Goal: Check status: Check status

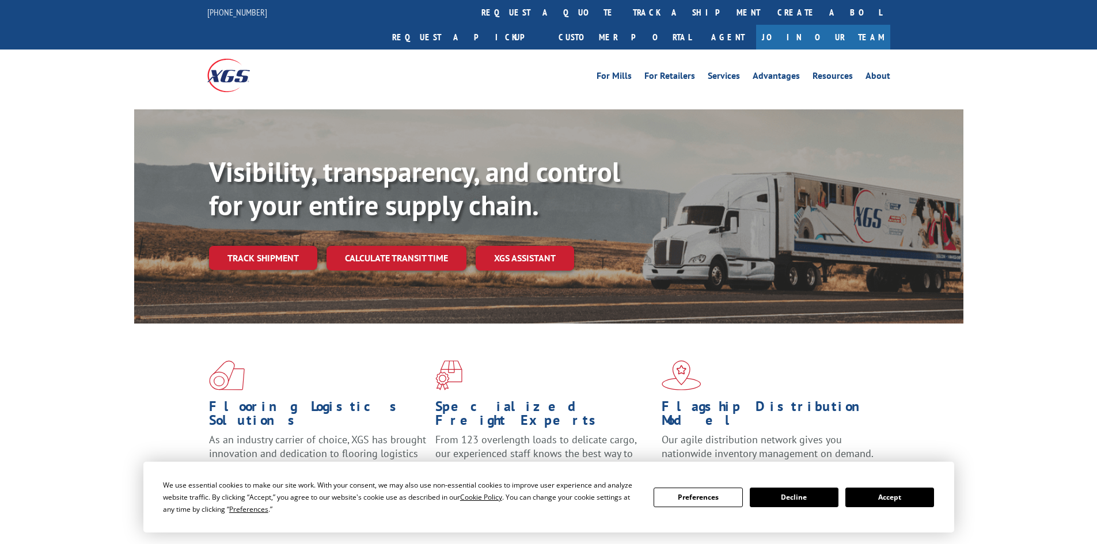
click at [878, 497] on button "Accept" at bounding box center [889, 498] width 89 height 20
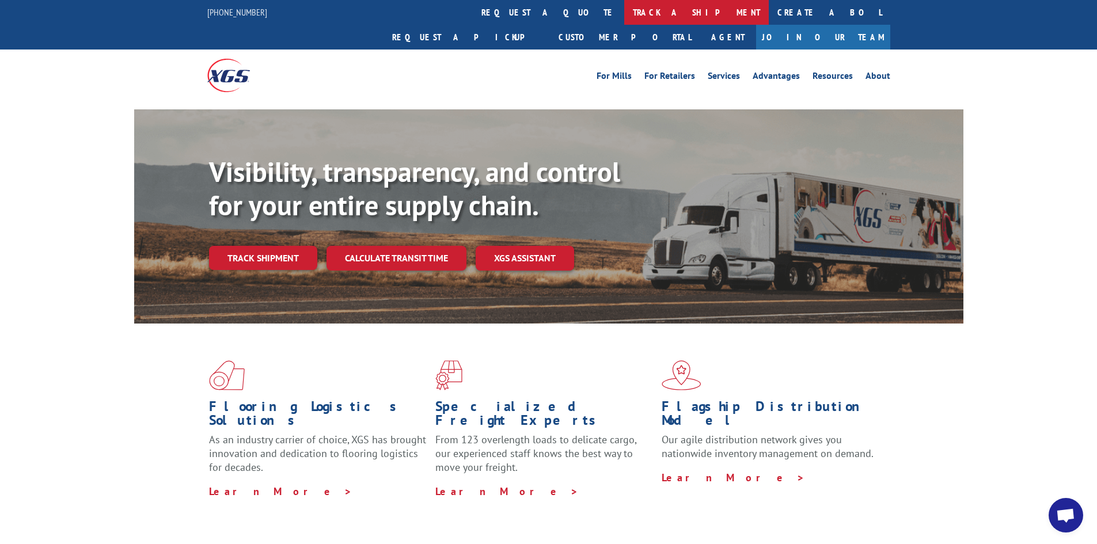
click at [624, 13] on link "track a shipment" at bounding box center [696, 12] width 145 height 25
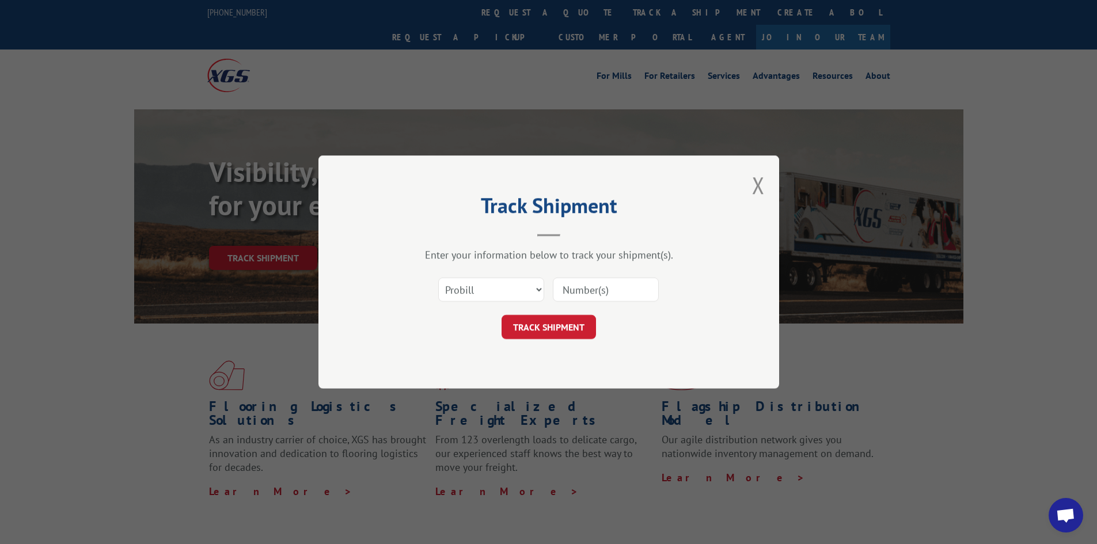
click at [636, 291] on input at bounding box center [606, 290] width 106 height 24
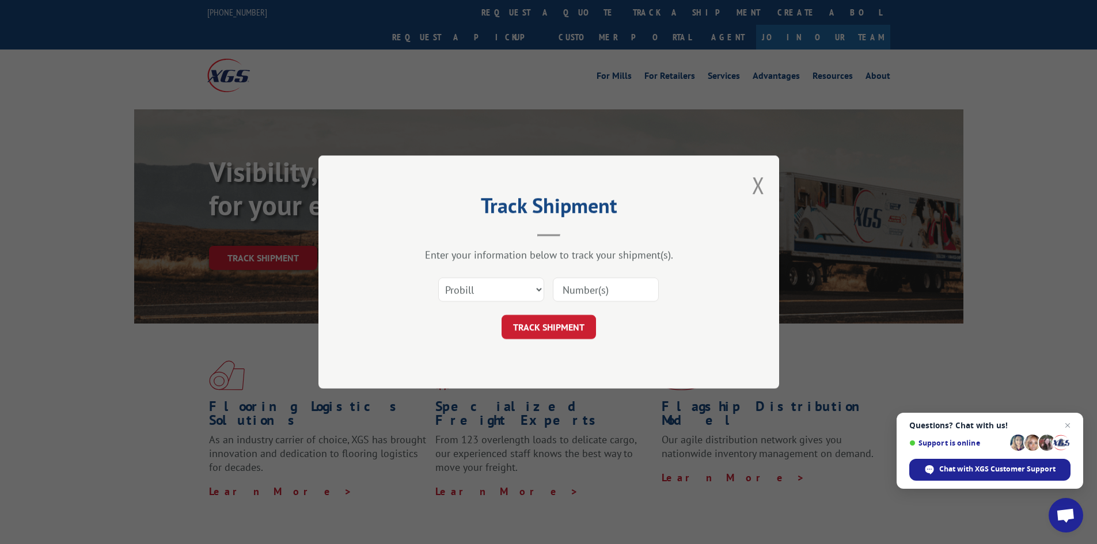
paste input "16331300"
type input "16331300"
click at [563, 325] on button "TRACK SHIPMENT" at bounding box center [549, 327] width 94 height 24
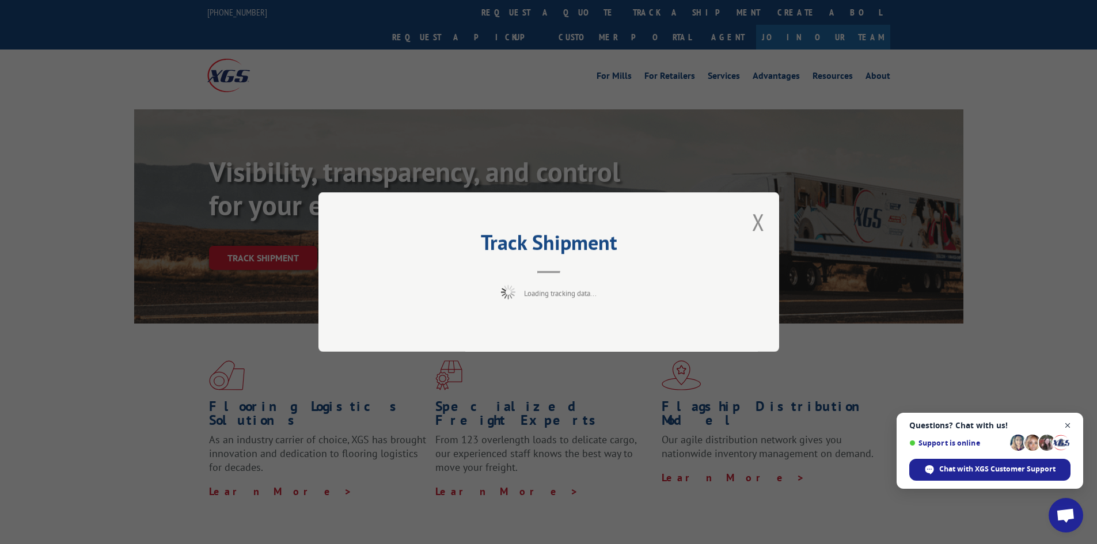
click at [878, 424] on span "Close chat" at bounding box center [1068, 426] width 14 height 14
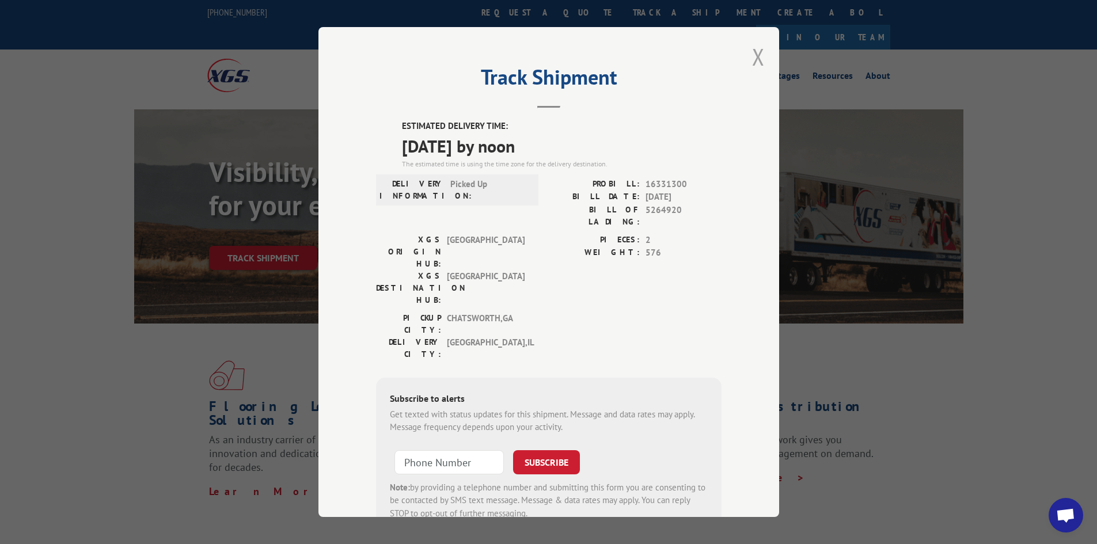
click at [752, 50] on button "Close modal" at bounding box center [758, 56] width 13 height 31
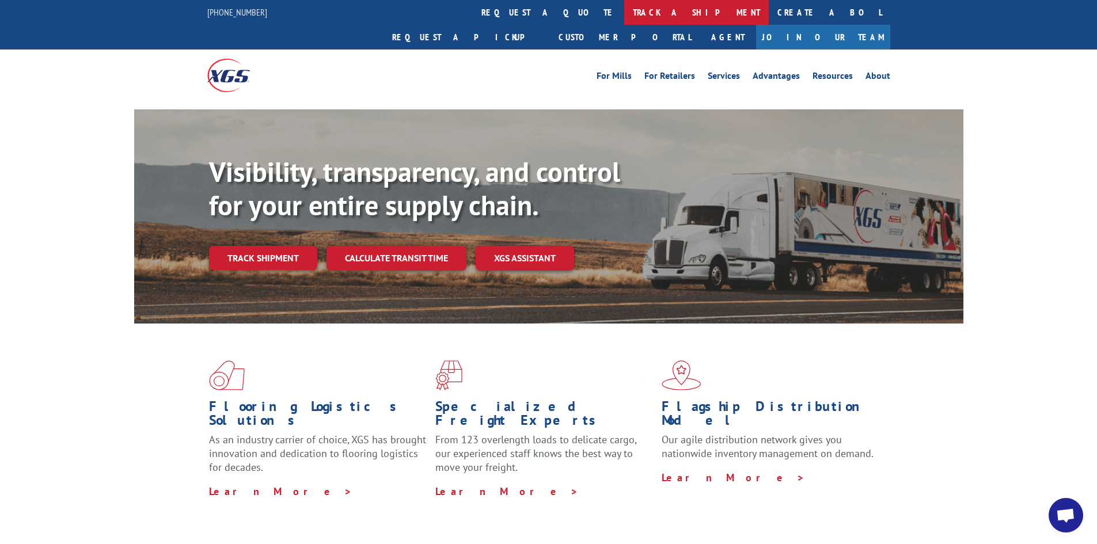
click at [624, 18] on link "track a shipment" at bounding box center [696, 12] width 145 height 25
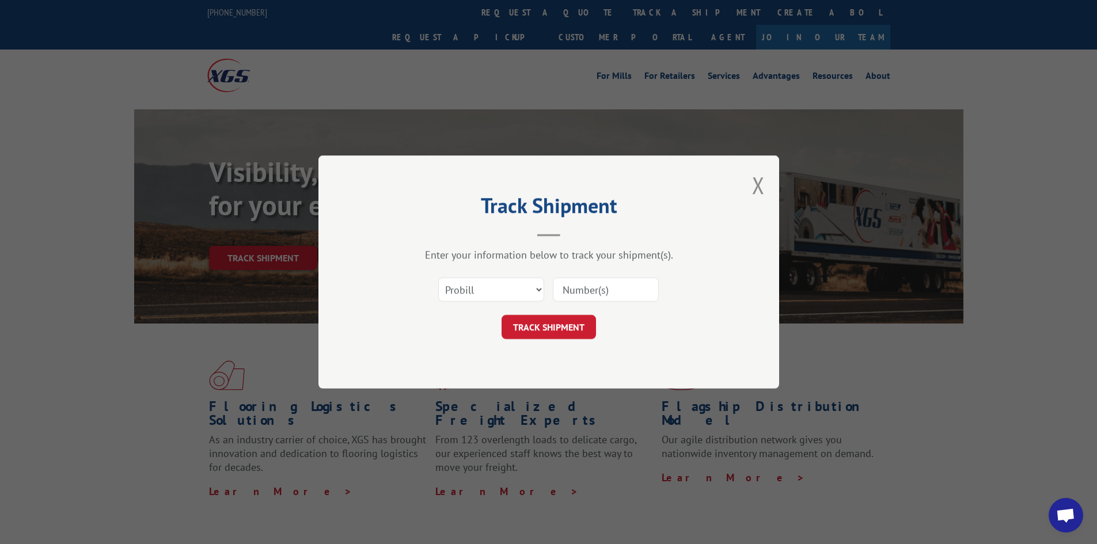
click at [606, 288] on input at bounding box center [606, 290] width 106 height 24
paste input "17471641"
type input "17471641"
click at [547, 325] on button "TRACK SHIPMENT" at bounding box center [549, 327] width 94 height 24
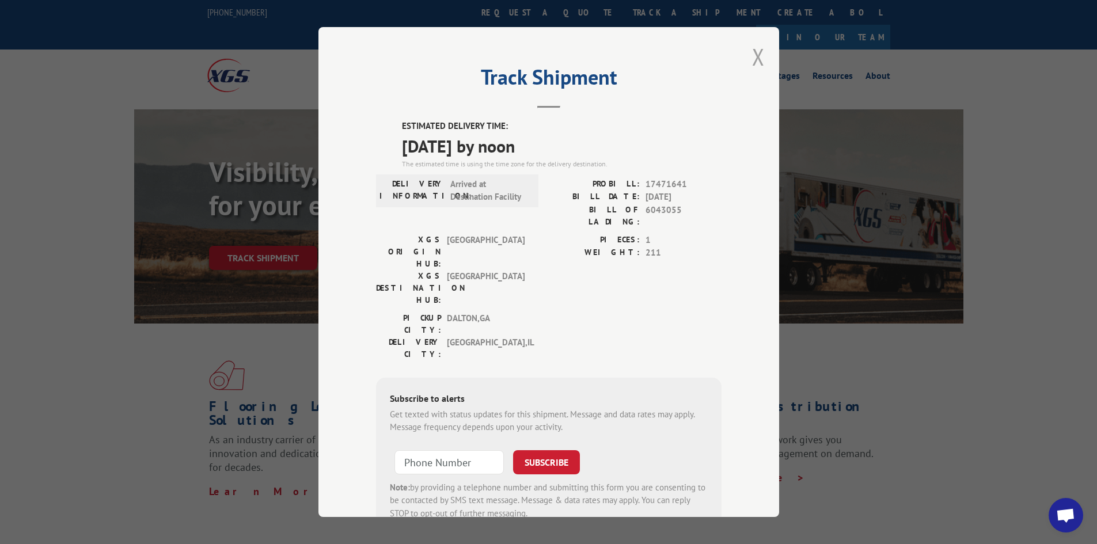
click at [755, 55] on button "Close modal" at bounding box center [758, 56] width 13 height 31
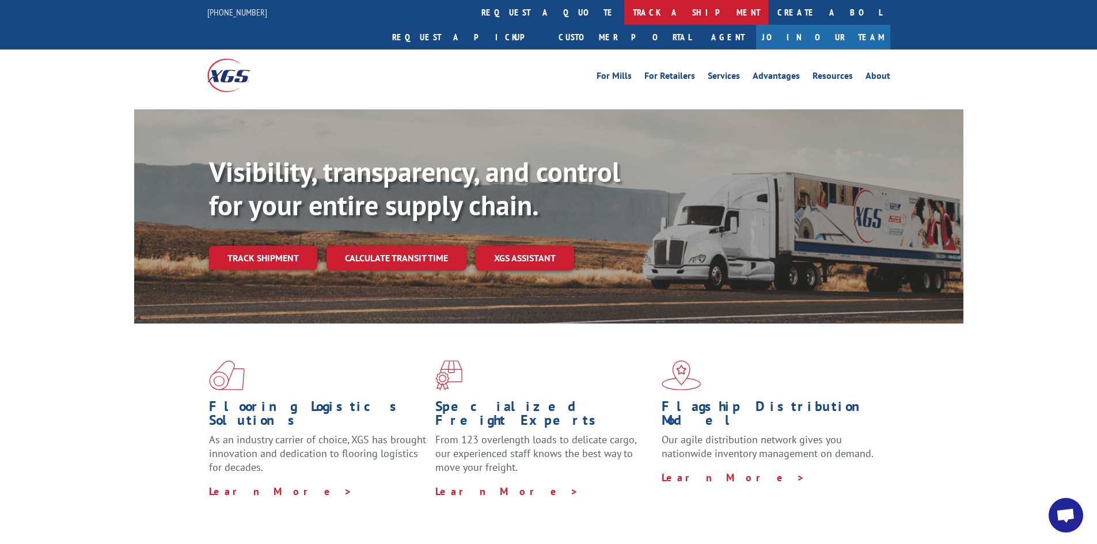
click at [624, 9] on link "track a shipment" at bounding box center [696, 12] width 145 height 25
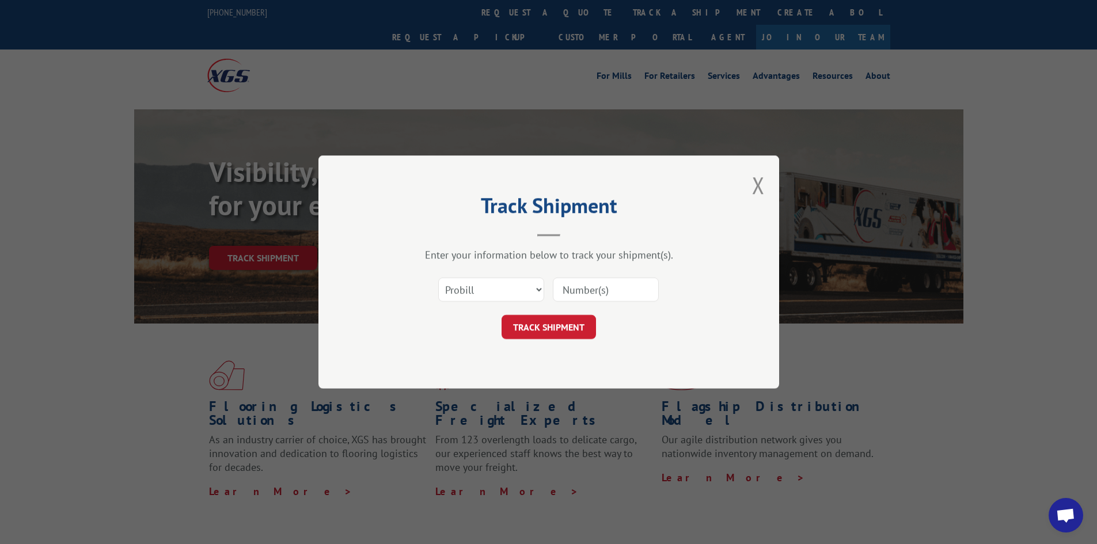
click at [594, 289] on input at bounding box center [606, 290] width 106 height 24
paste input "17229843"
type input "17229843"
click at [545, 327] on button "TRACK SHIPMENT" at bounding box center [549, 327] width 94 height 24
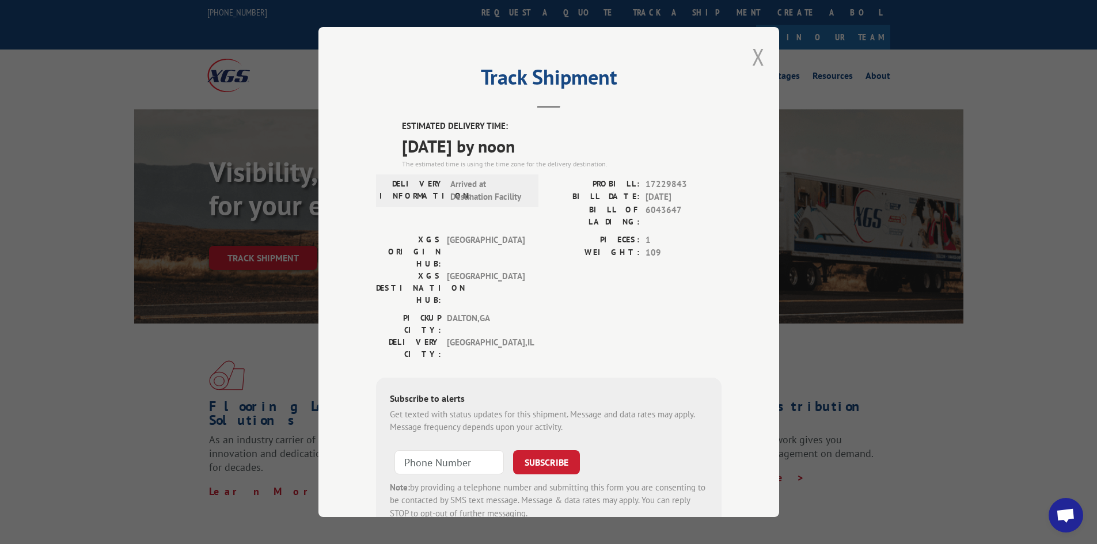
click at [752, 60] on button "Close modal" at bounding box center [758, 56] width 13 height 31
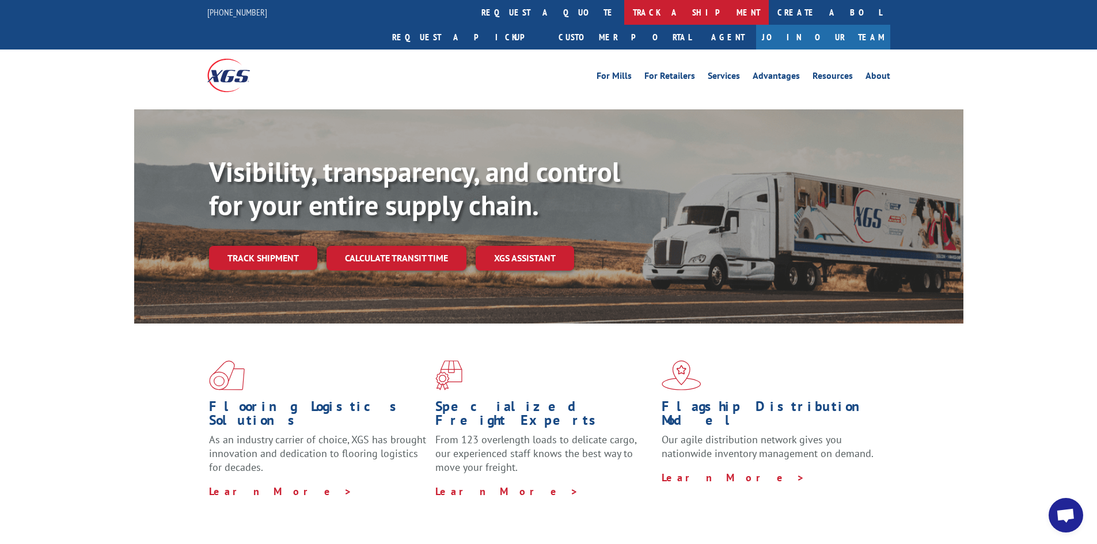
click at [624, 10] on link "track a shipment" at bounding box center [696, 12] width 145 height 25
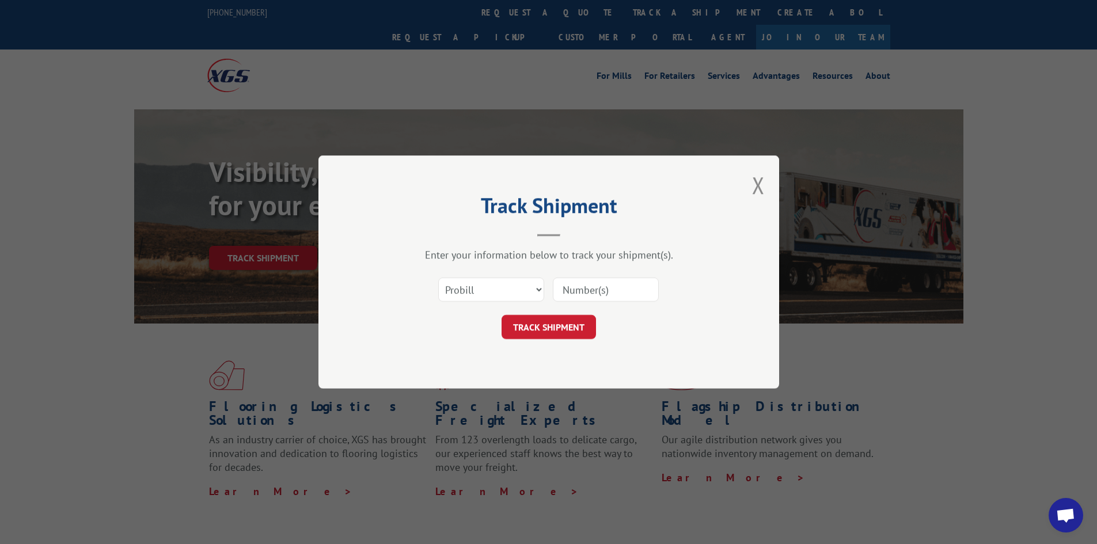
click at [620, 288] on input at bounding box center [606, 290] width 106 height 24
paste input "17472201"
type input "17472201"
click at [554, 324] on button "TRACK SHIPMENT" at bounding box center [549, 327] width 94 height 24
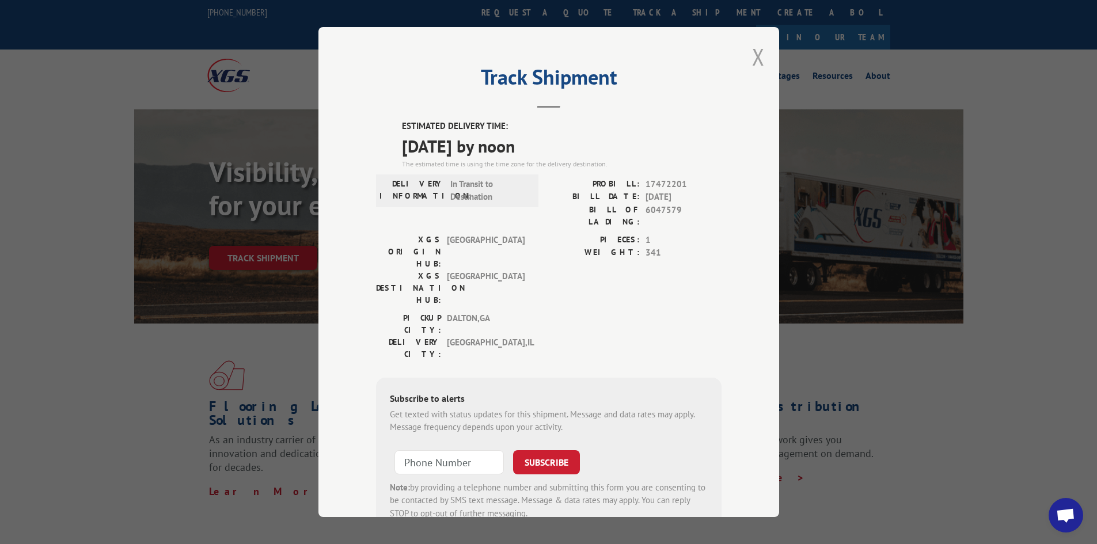
click at [752, 54] on button "Close modal" at bounding box center [758, 56] width 13 height 31
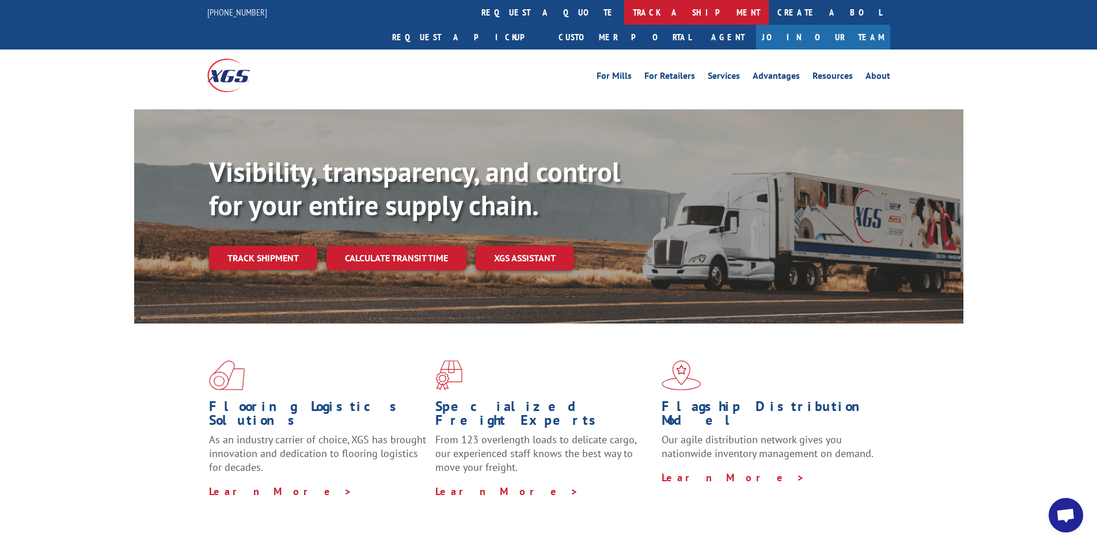
click at [624, 14] on link "track a shipment" at bounding box center [696, 12] width 145 height 25
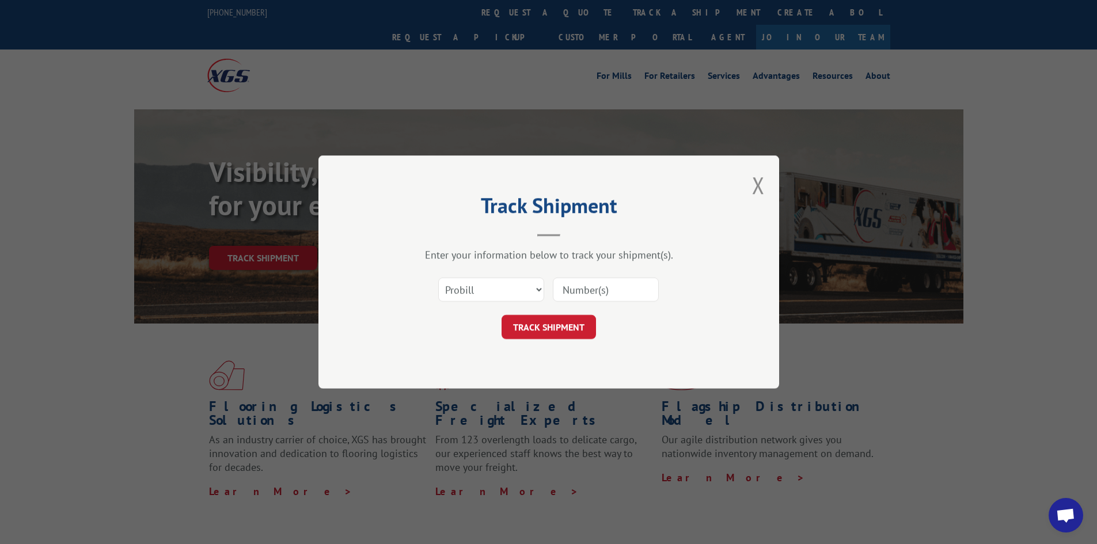
click at [624, 292] on input at bounding box center [606, 290] width 106 height 24
paste input "17517658"
type input "17517658"
click at [552, 328] on button "TRACK SHIPMENT" at bounding box center [549, 327] width 94 height 24
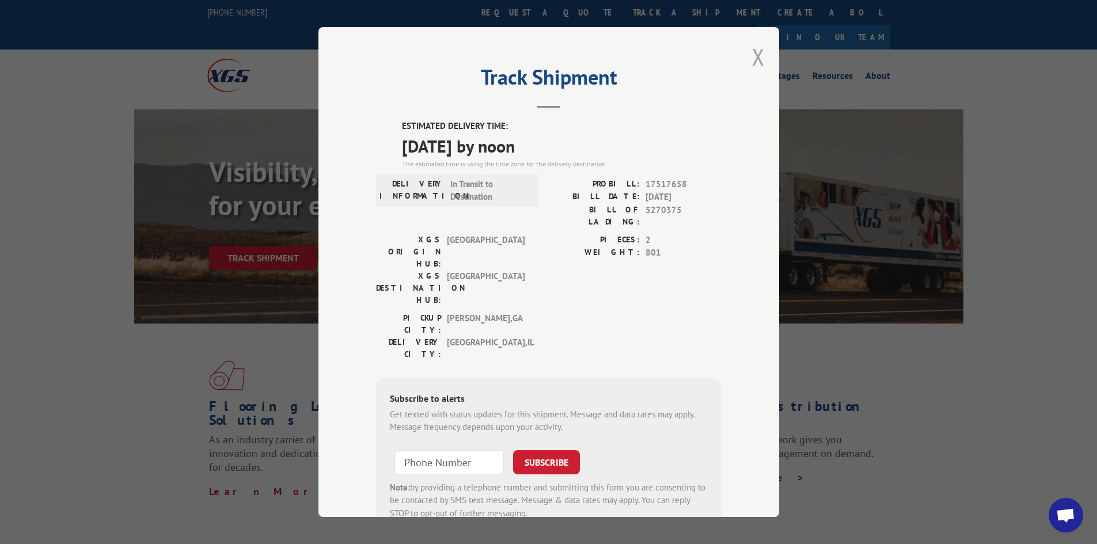
click at [752, 53] on button "Close modal" at bounding box center [758, 56] width 13 height 31
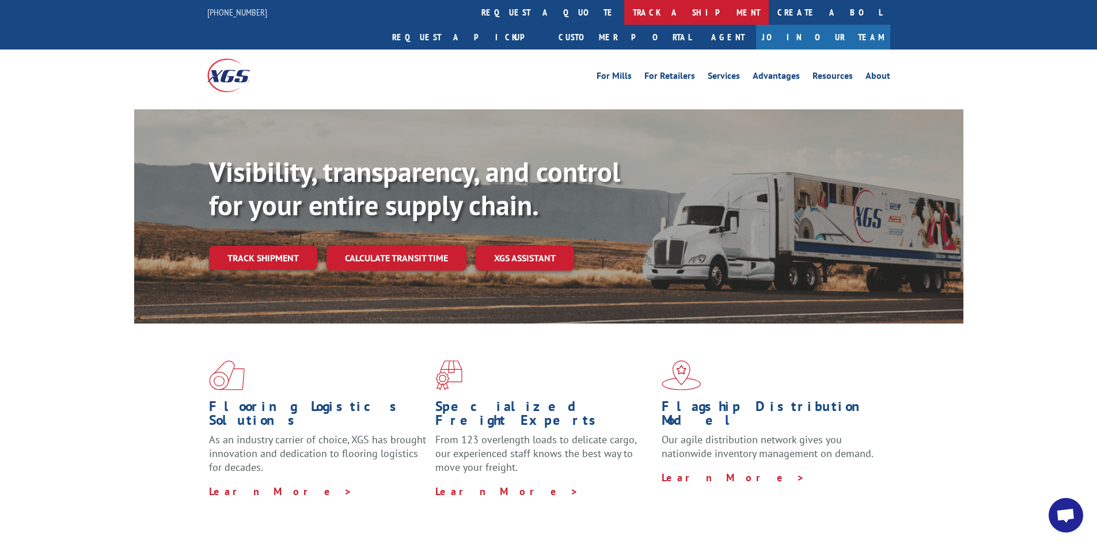
click at [624, 15] on link "track a shipment" at bounding box center [696, 12] width 145 height 25
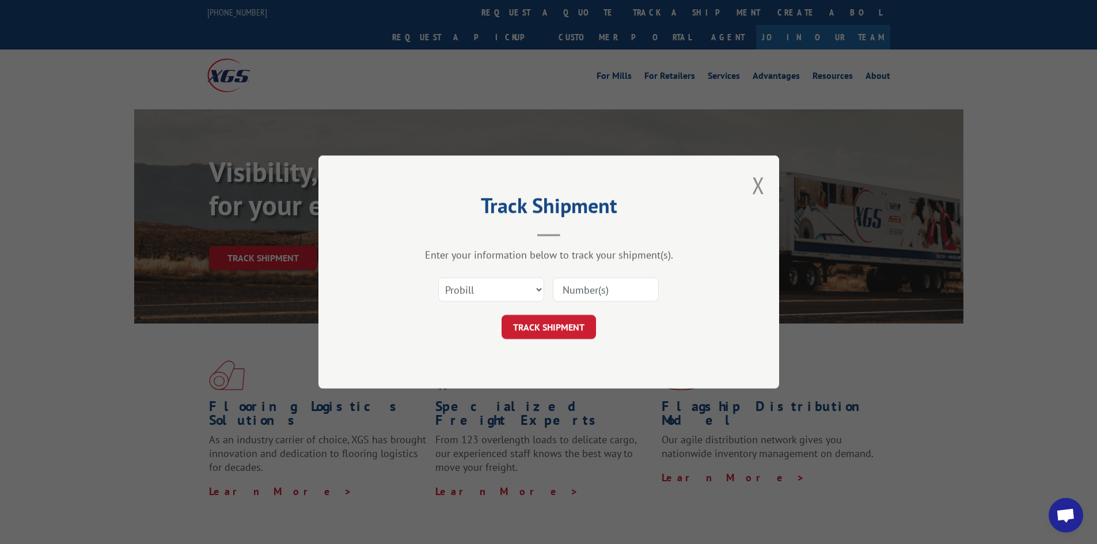
click at [614, 291] on input at bounding box center [606, 290] width 106 height 24
paste input "17472202"
type input "17472202"
click at [550, 324] on button "TRACK SHIPMENT" at bounding box center [549, 327] width 94 height 24
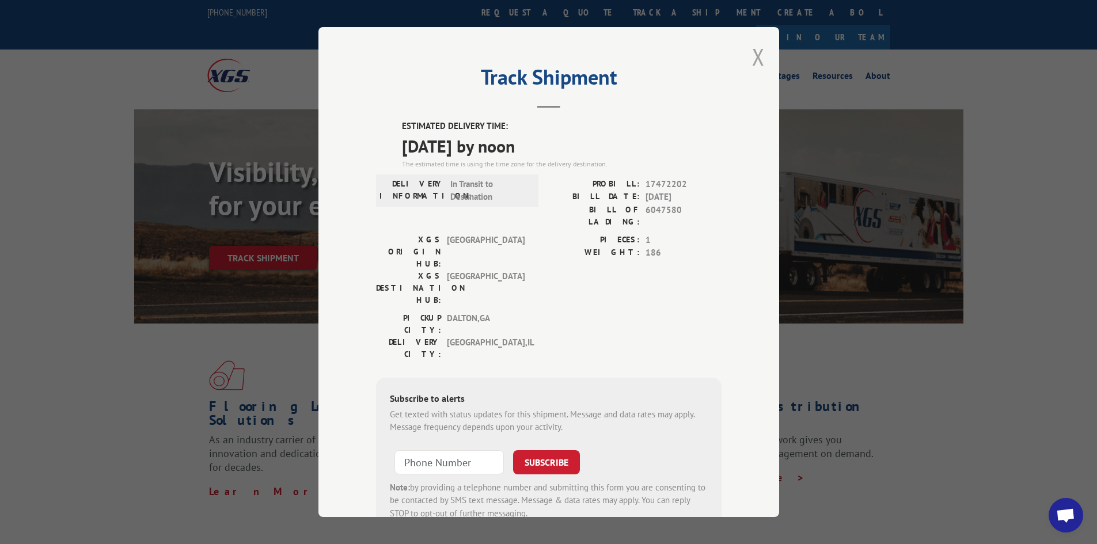
drag, startPoint x: 759, startPoint y: 56, endPoint x: 521, endPoint y: 30, distance: 240.4
click at [759, 56] on button "Close modal" at bounding box center [758, 56] width 13 height 31
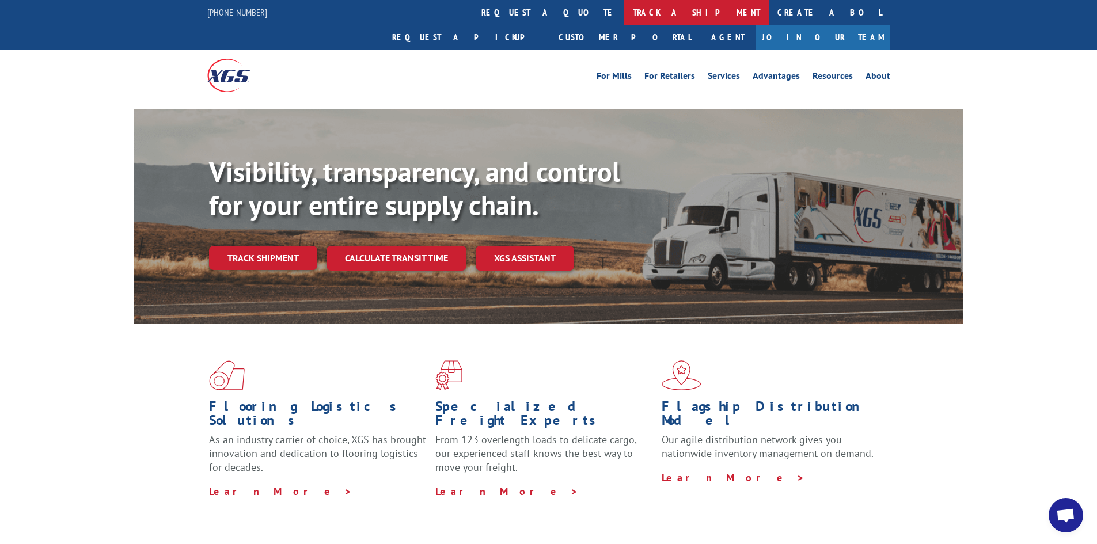
click at [624, 13] on link "track a shipment" at bounding box center [696, 12] width 145 height 25
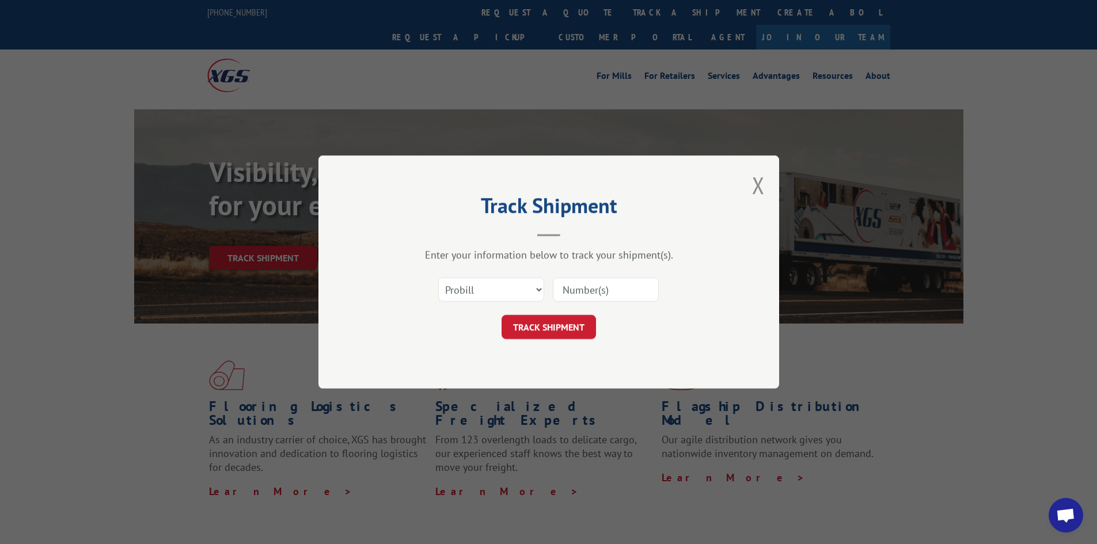
click at [630, 287] on input at bounding box center [606, 290] width 106 height 24
paste input "17608006"
type input "17608006"
click at [554, 328] on button "TRACK SHIPMENT" at bounding box center [549, 327] width 94 height 24
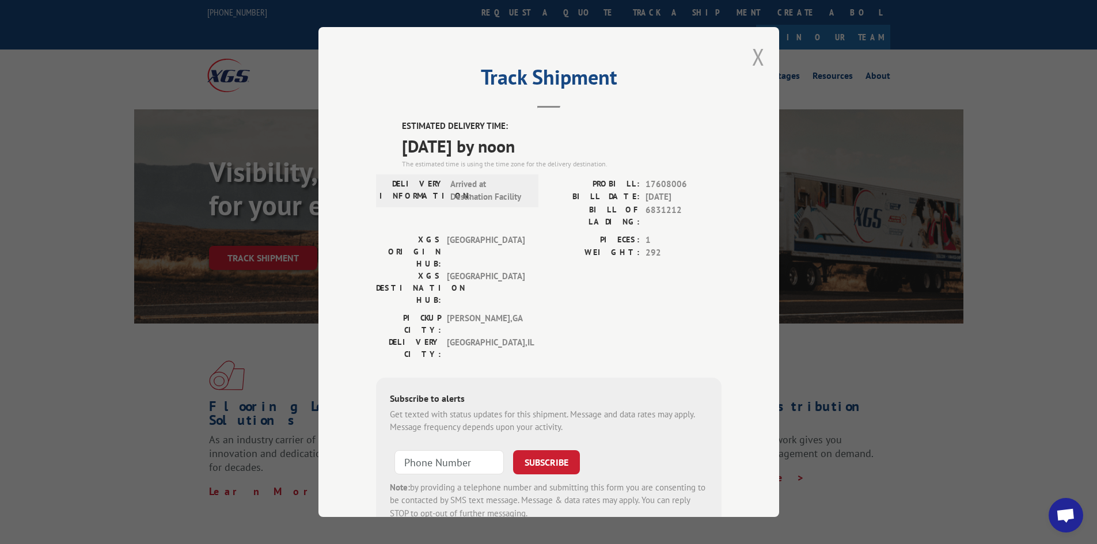
click at [756, 62] on button "Close modal" at bounding box center [758, 56] width 13 height 31
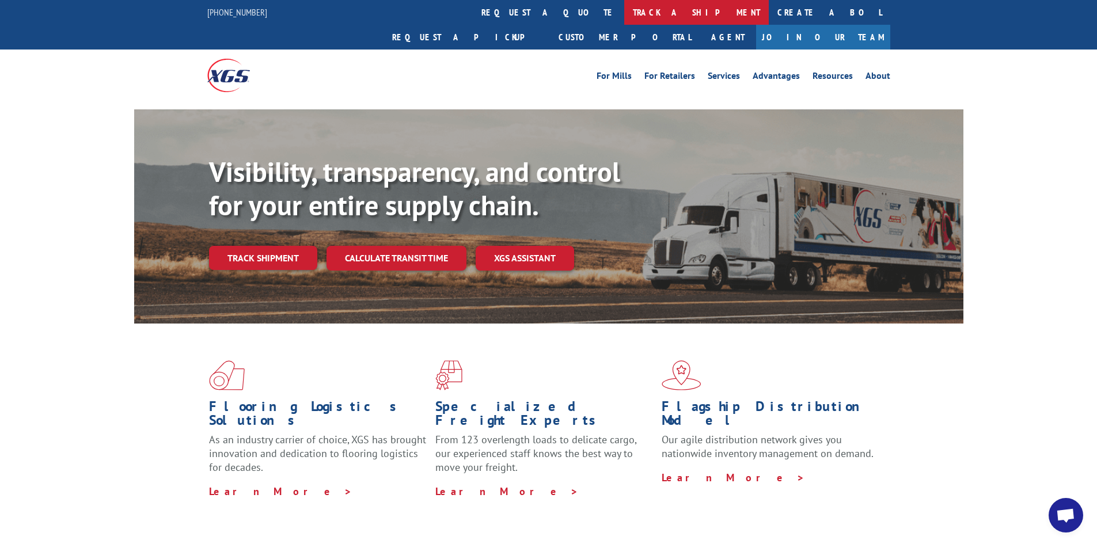
click at [624, 16] on link "track a shipment" at bounding box center [696, 12] width 145 height 25
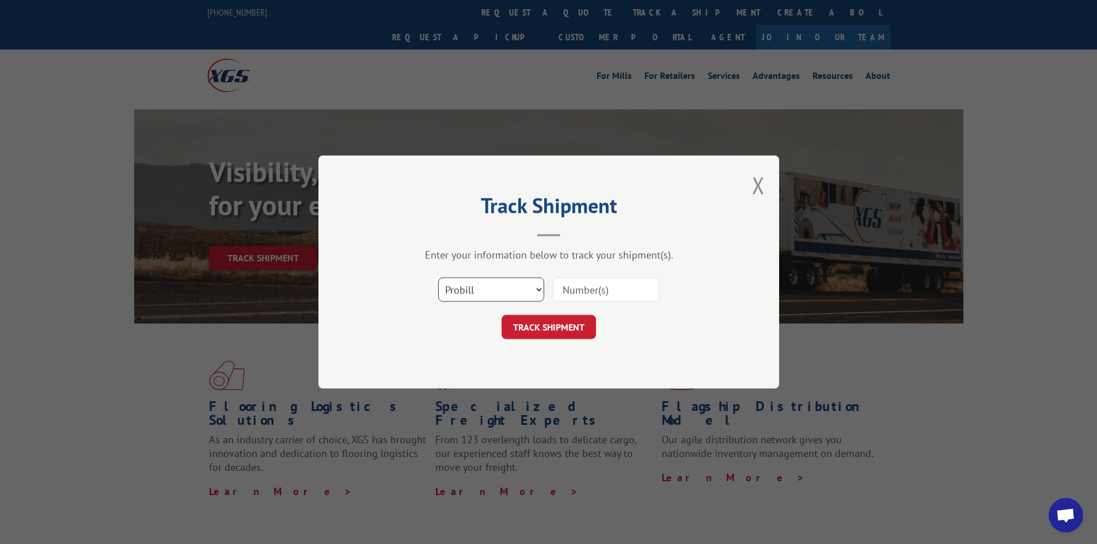
click at [480, 287] on select "Select category... Probill BOL PO" at bounding box center [491, 290] width 106 height 24
select select "bol"
click at [438, 278] on select "Select category... Probill BOL PO" at bounding box center [491, 290] width 106 height 24
click at [580, 288] on input at bounding box center [606, 290] width 106 height 24
paste input "455115"
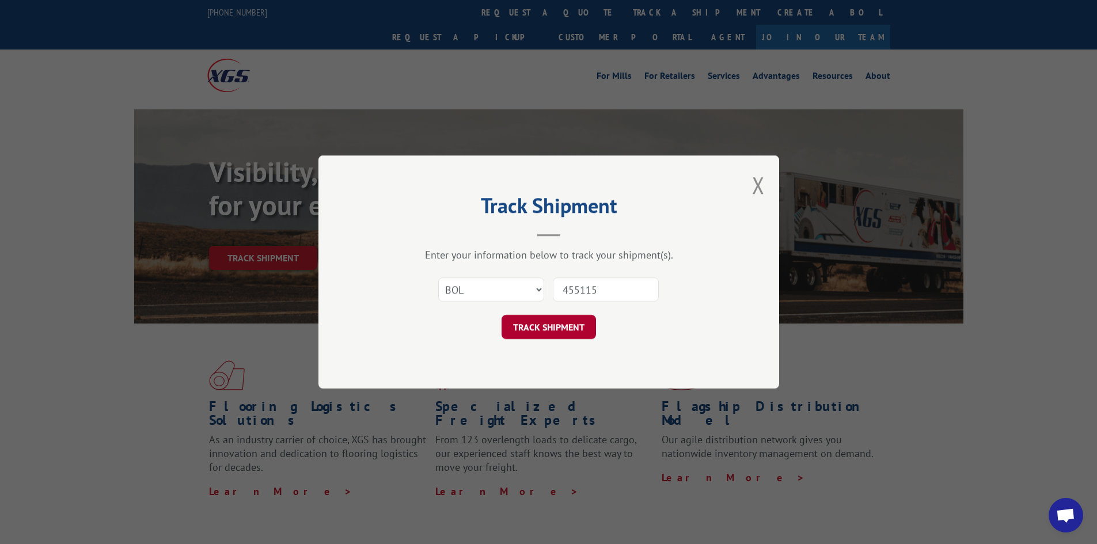
type input "455115"
click at [554, 322] on button "TRACK SHIPMENT" at bounding box center [549, 327] width 94 height 24
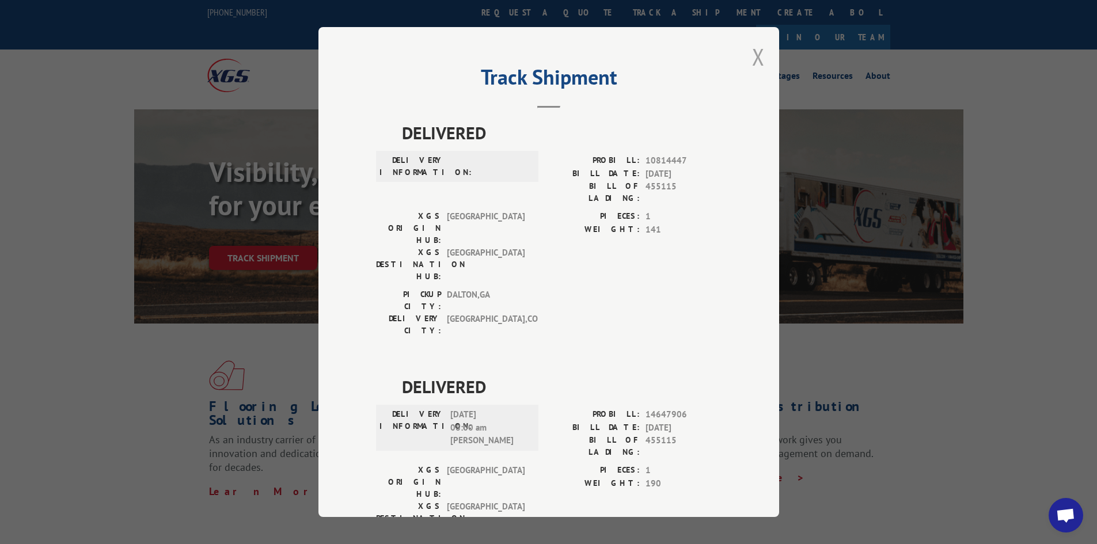
click at [755, 55] on button "Close modal" at bounding box center [758, 56] width 13 height 31
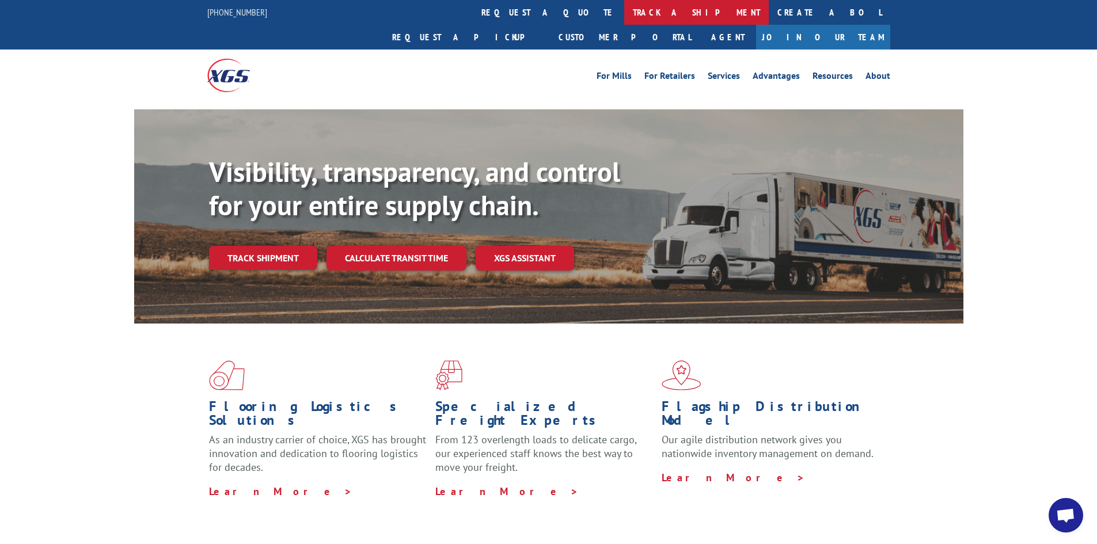
click at [624, 9] on link "track a shipment" at bounding box center [696, 12] width 145 height 25
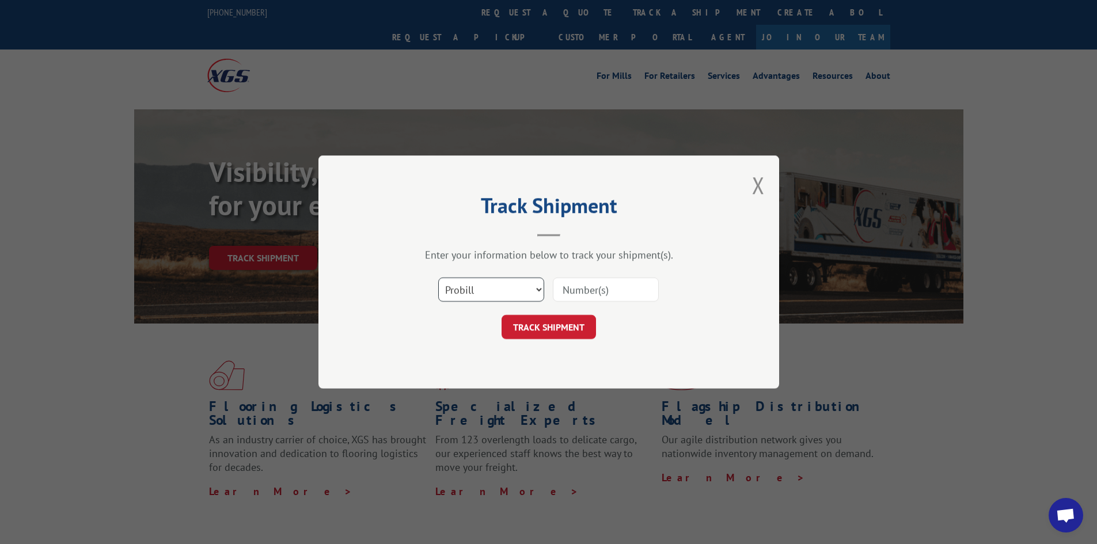
click at [488, 282] on select "Select category... Probill BOL PO" at bounding box center [491, 290] width 106 height 24
select select "po"
click at [438, 278] on select "Select category... Probill BOL PO" at bounding box center [491, 290] width 106 height 24
drag, startPoint x: 583, startPoint y: 288, endPoint x: 591, endPoint y: 295, distance: 10.3
click at [584, 290] on input at bounding box center [606, 290] width 106 height 24
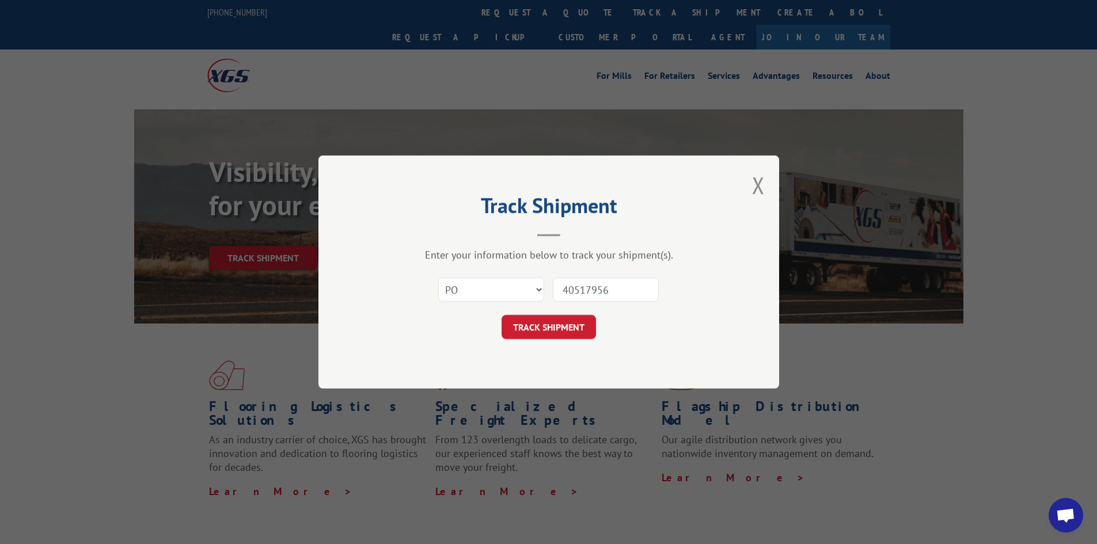
type input "40517956"
click at [502, 315] on button "TRACK SHIPMENT" at bounding box center [549, 327] width 94 height 24
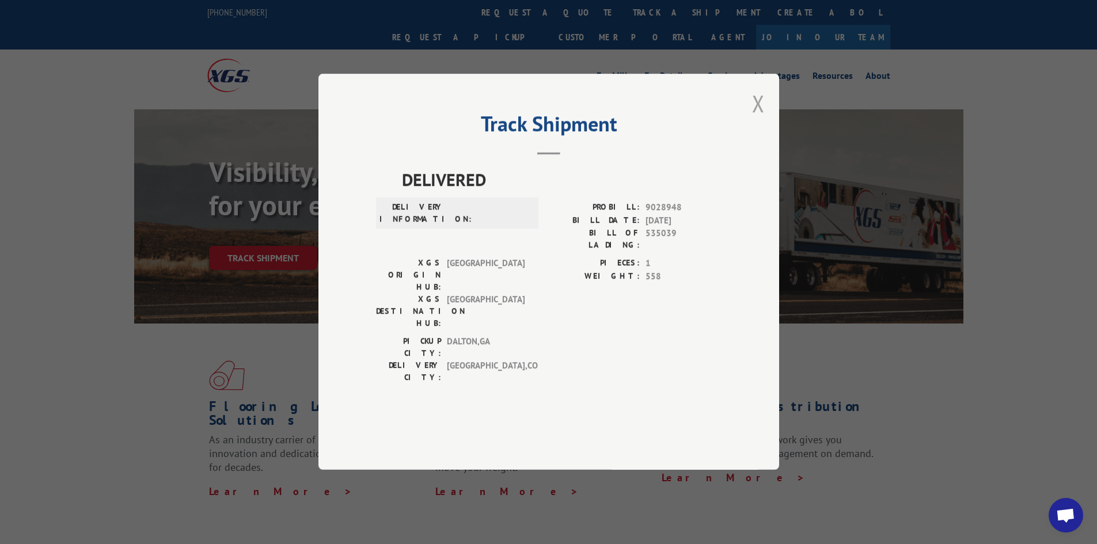
click at [757, 119] on button "Close modal" at bounding box center [758, 103] width 13 height 31
